Goal: Transaction & Acquisition: Purchase product/service

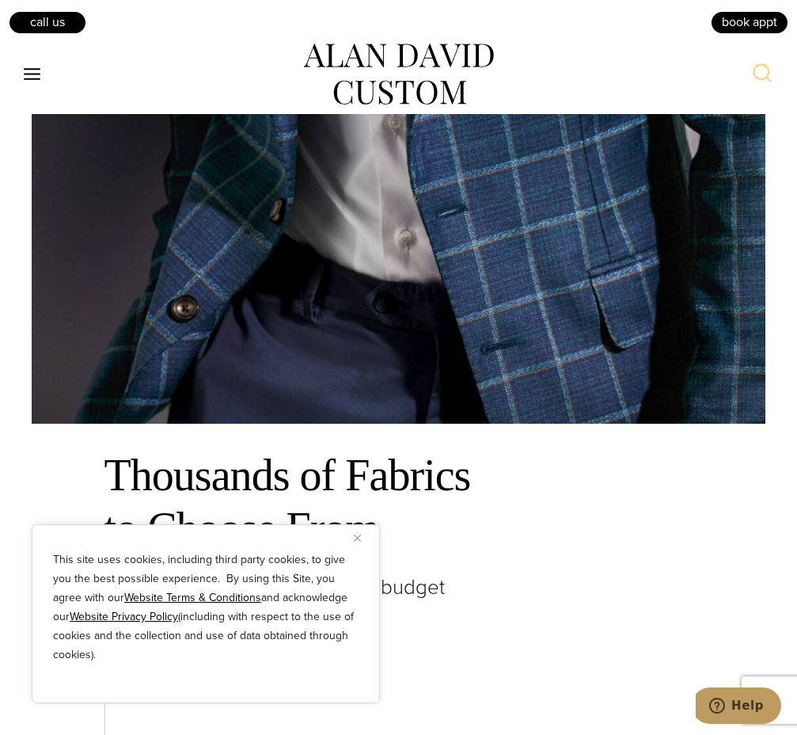
scroll to position [3564, 0]
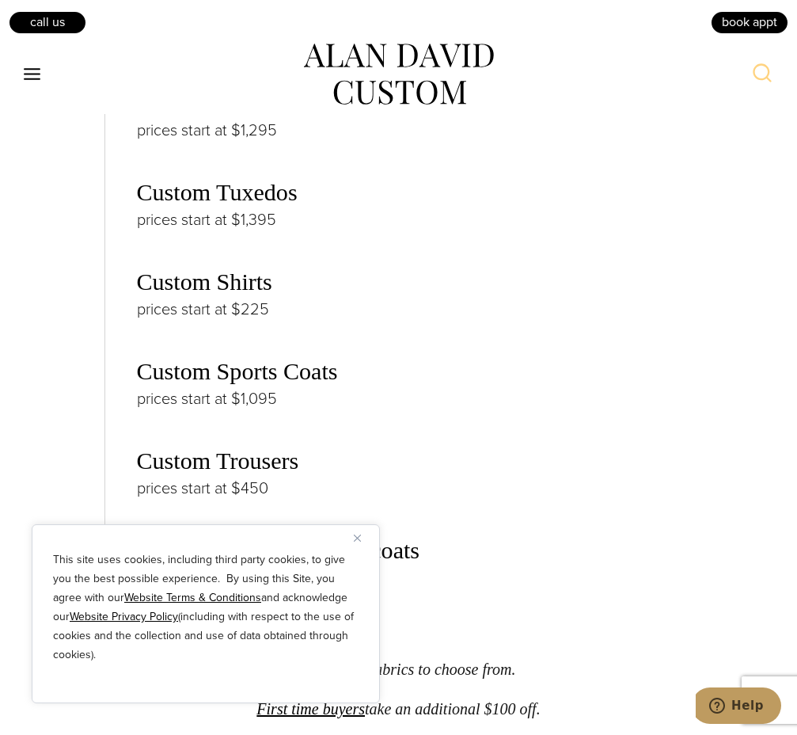
click at [367, 540] on button "Close" at bounding box center [363, 537] width 19 height 19
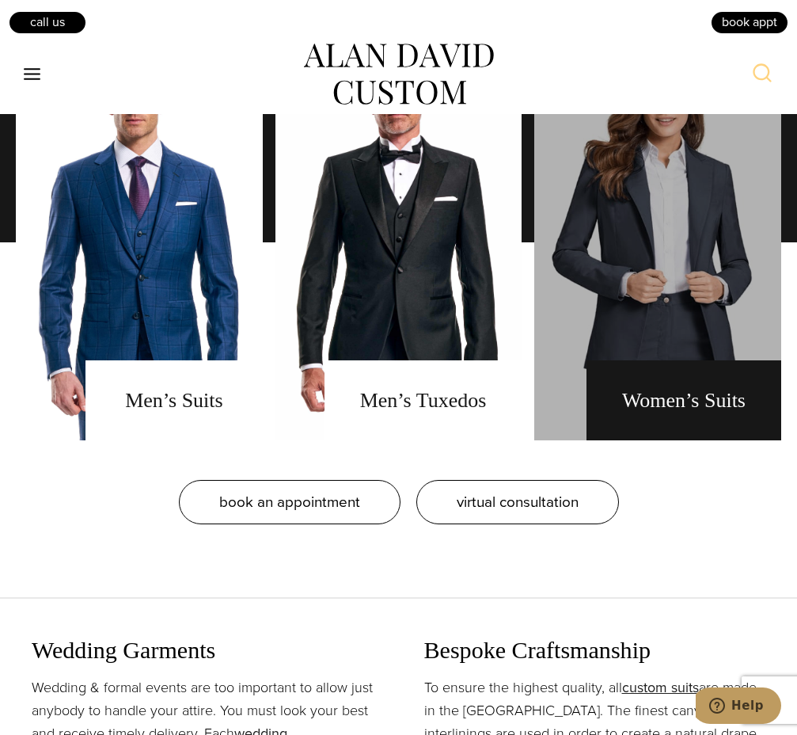
scroll to position [1188, 0]
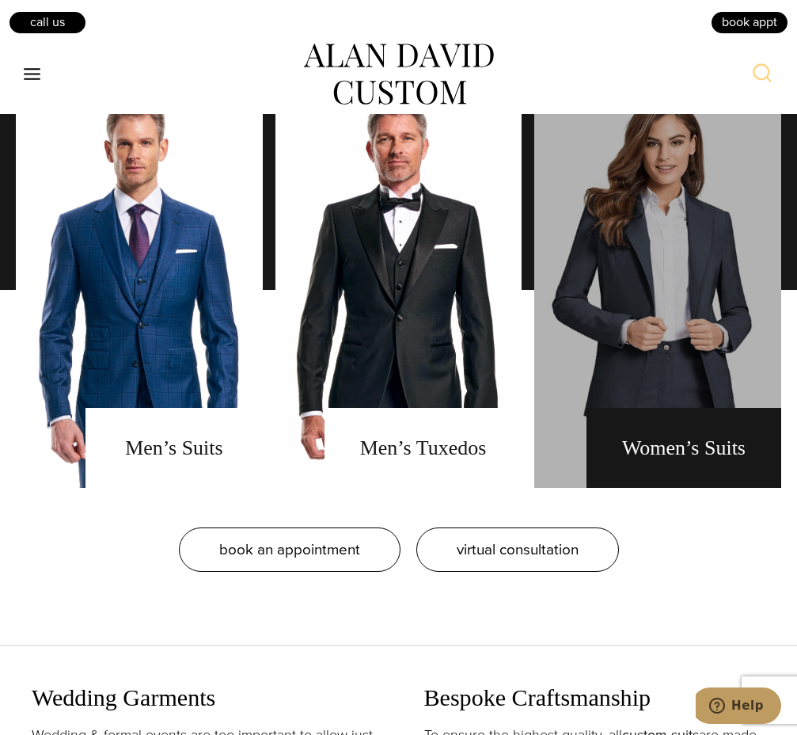
click at [702, 360] on link "Women's Suits" at bounding box center [658, 290] width 247 height 396
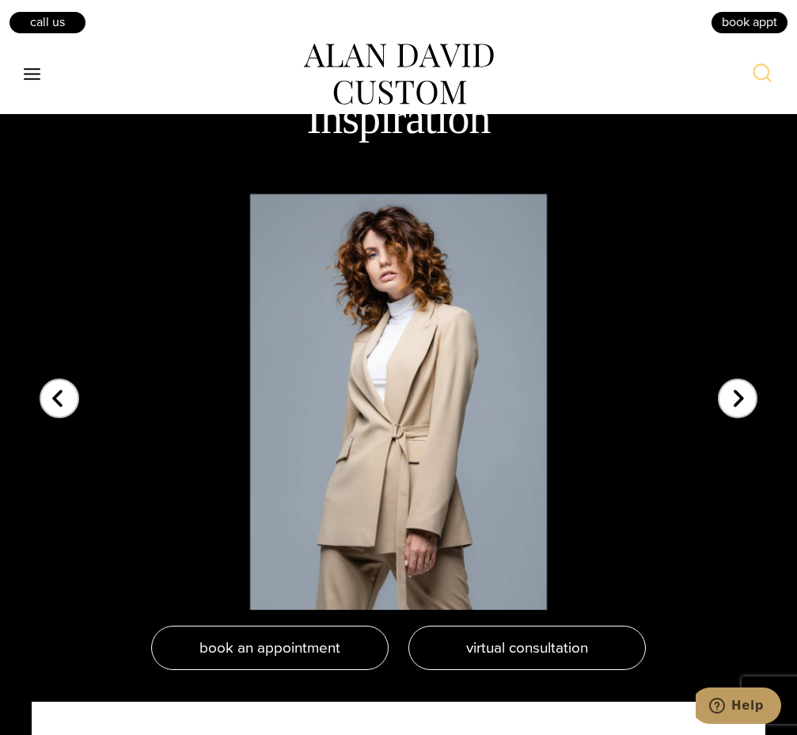
scroll to position [3405, 0]
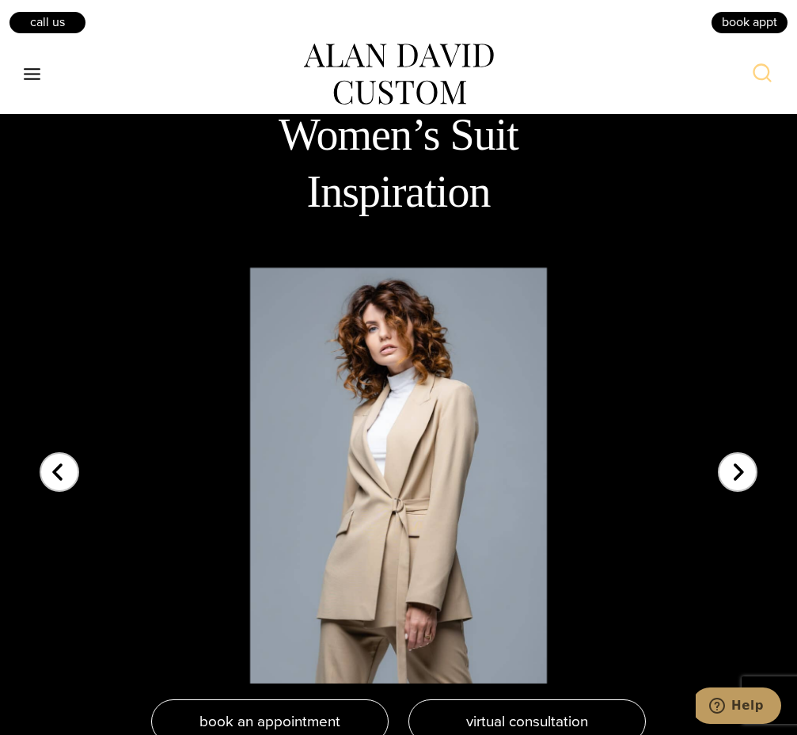
click at [749, 443] on div "Next slide" at bounding box center [738, 463] width 40 height 40
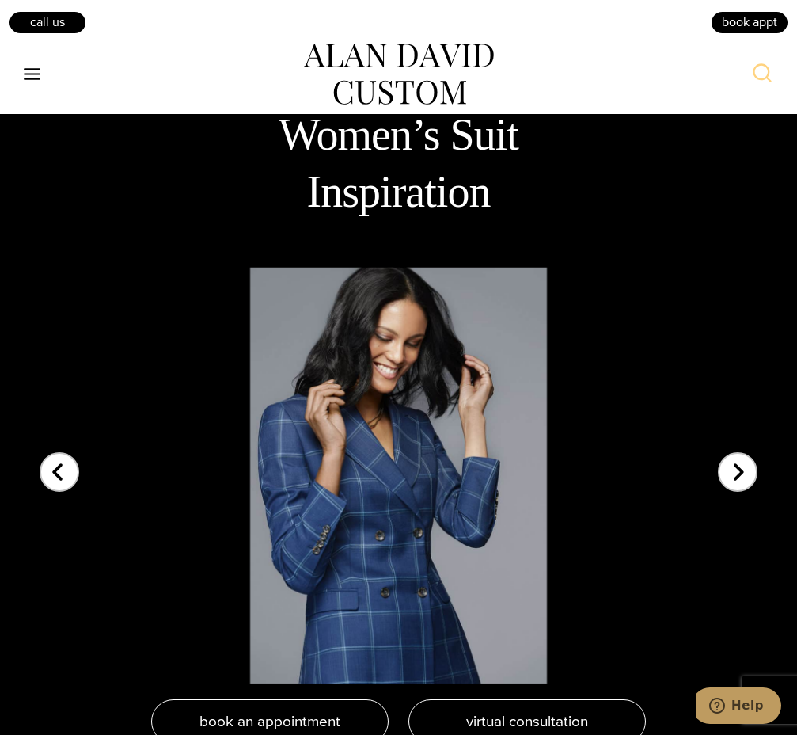
click at [749, 443] on div "Next slide" at bounding box center [738, 463] width 40 height 40
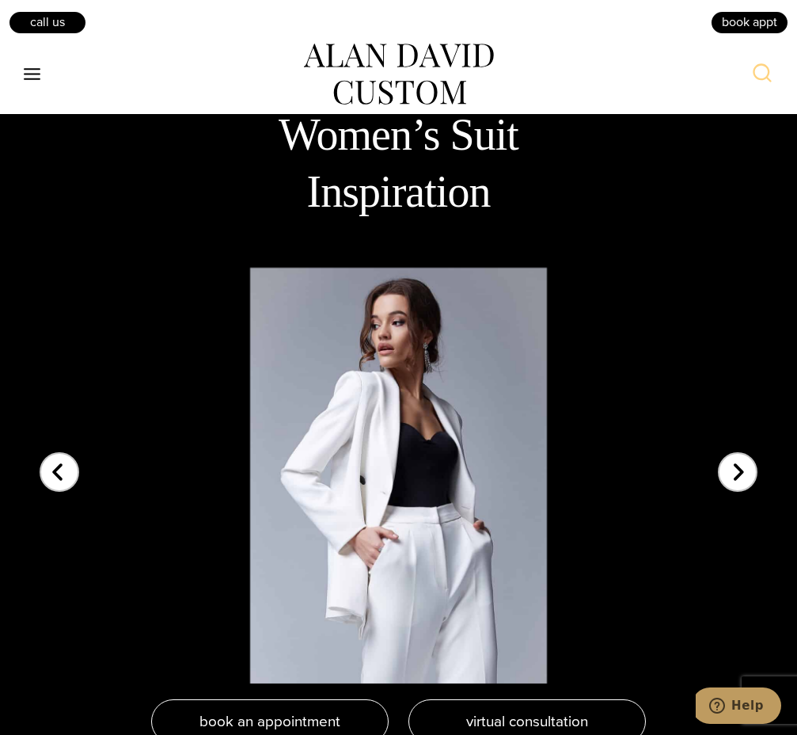
click at [749, 443] on div "Next slide" at bounding box center [738, 463] width 40 height 40
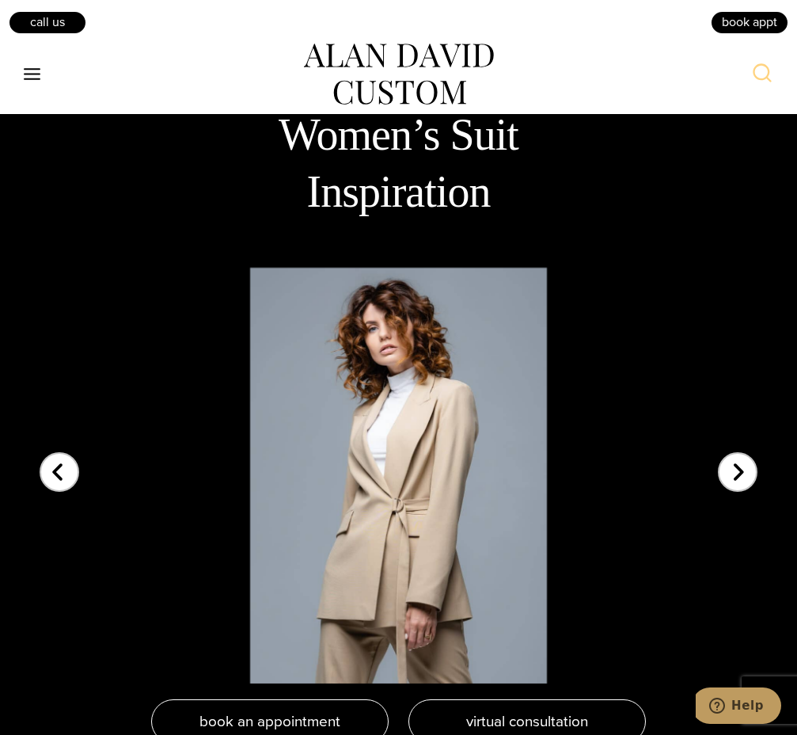
click at [749, 443] on div "Next slide" at bounding box center [738, 463] width 40 height 40
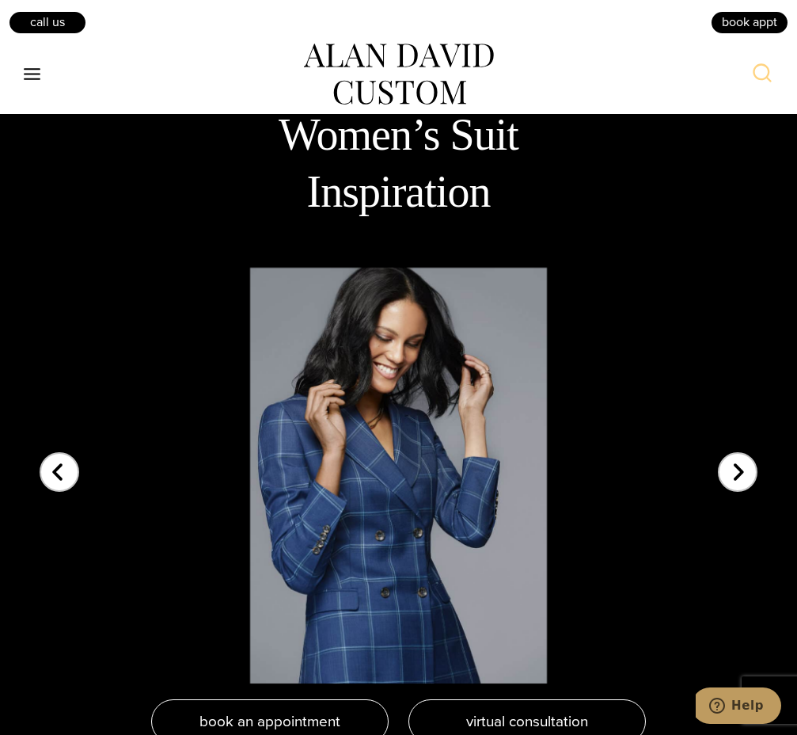
click at [749, 443] on div "Next slide" at bounding box center [738, 463] width 40 height 40
